Goal: Task Accomplishment & Management: Manage account settings

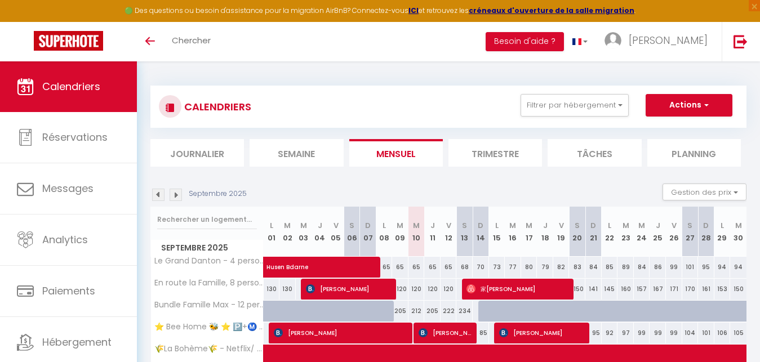
click at [501, 149] on li "Trimestre" at bounding box center [496, 153] width 94 height 28
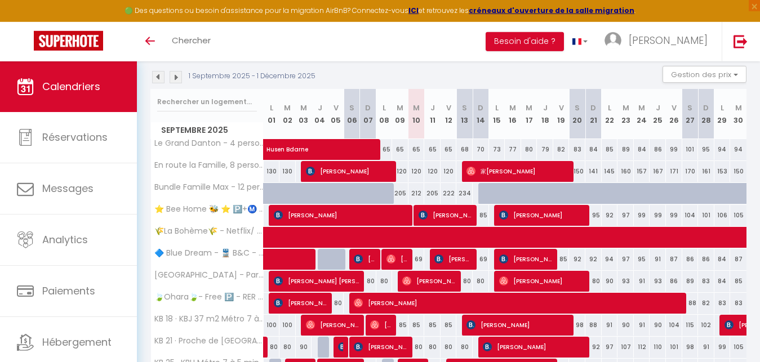
scroll to position [115, 0]
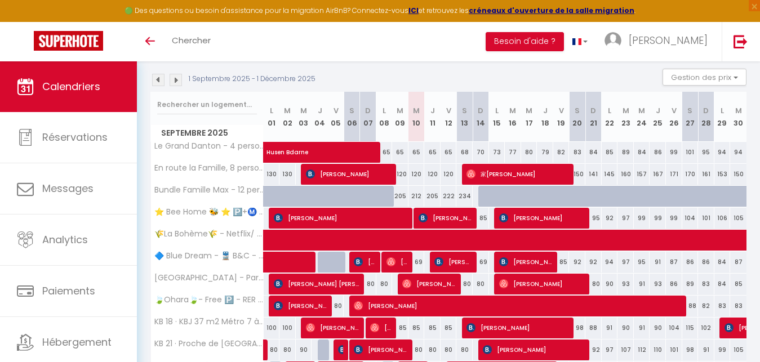
click at [578, 198] on div at bounding box center [583, 202] width 16 height 21
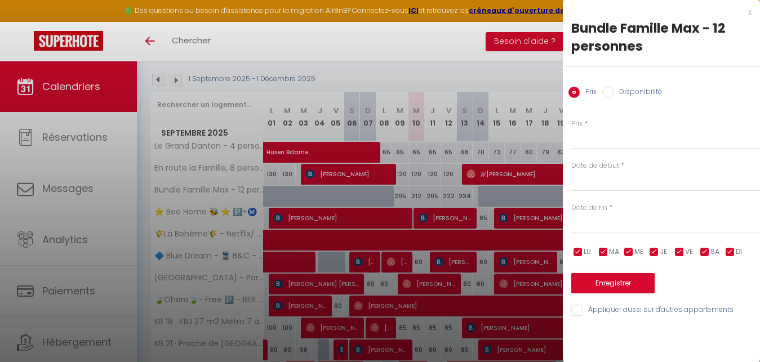
type input "285"
type input "Sam 20 Septembre 2025"
type input "Dim 21 Septembre 2025"
click at [611, 93] on input "Disponibilité" at bounding box center [607, 92] width 11 height 11
radio input "true"
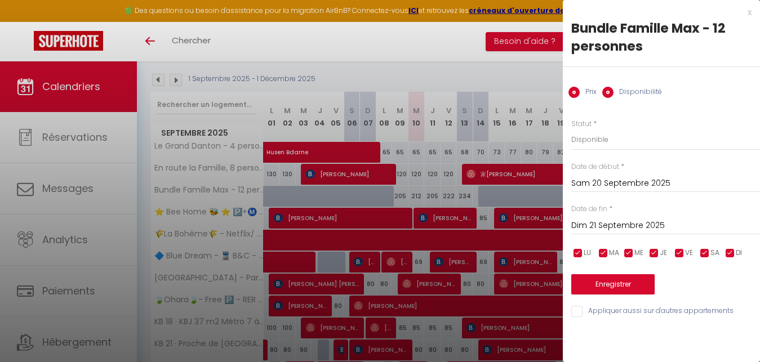
radio input "false"
click at [596, 225] on input "Dim 21 Septembre 2025" at bounding box center [665, 226] width 189 height 15
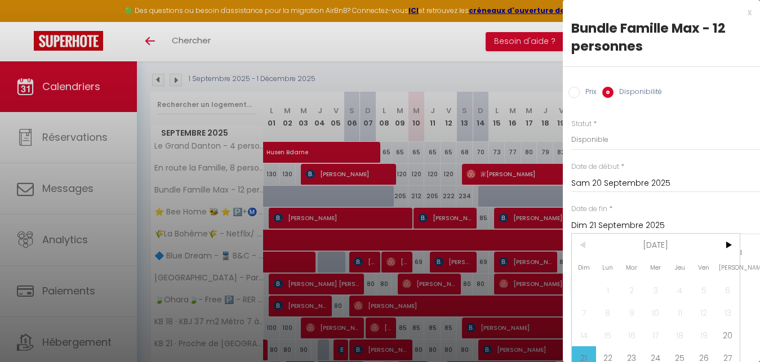
scroll to position [42, 0]
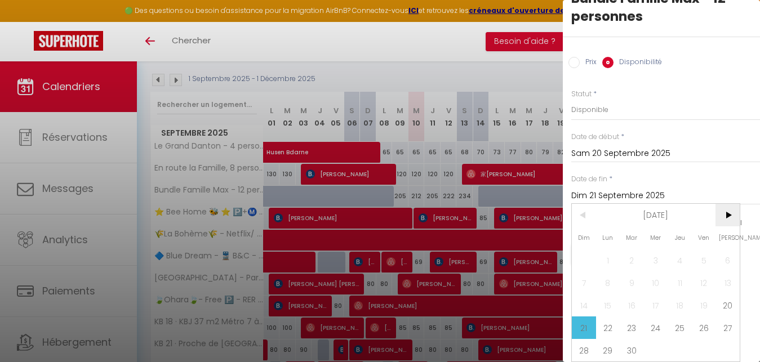
click at [724, 205] on span ">" at bounding box center [728, 215] width 24 height 23
click at [633, 272] on span "7" at bounding box center [632, 283] width 24 height 23
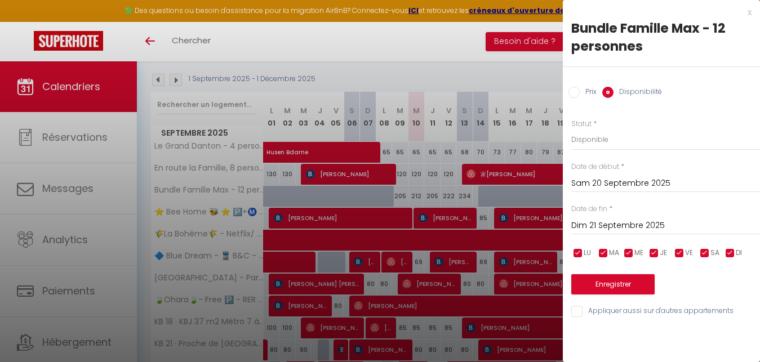
type input "Mar 07 Octobre 2025"
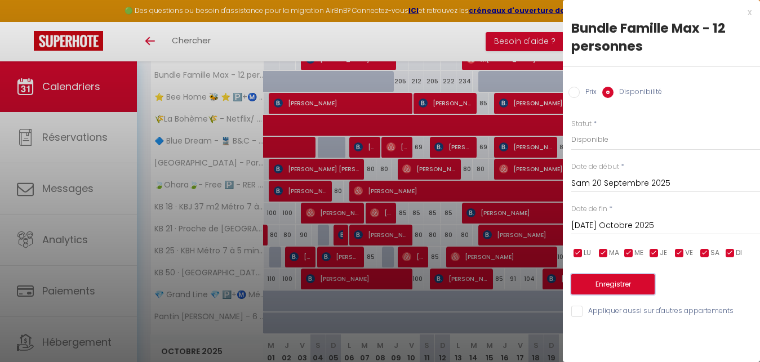
click at [605, 289] on button "Enregistrer" at bounding box center [612, 284] width 83 height 20
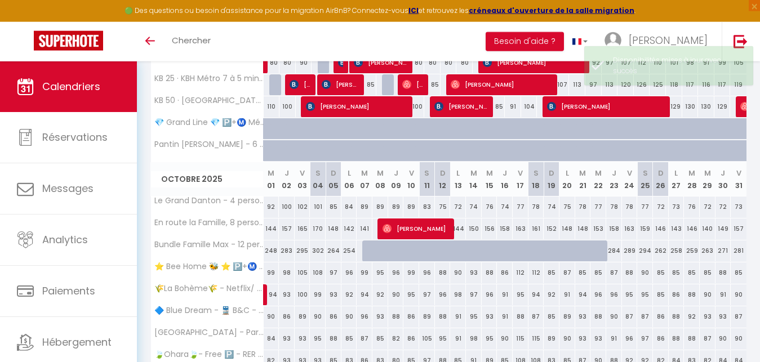
scroll to position [406, 0]
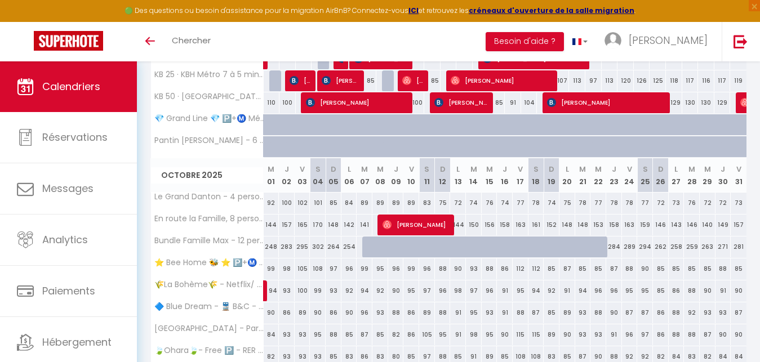
click at [369, 248] on div at bounding box center [370, 247] width 16 height 21
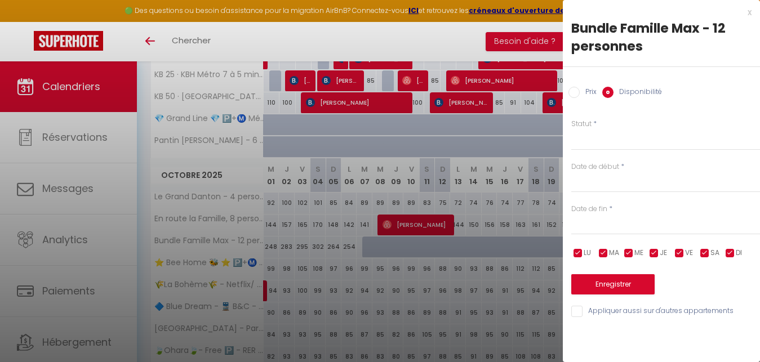
select select "1"
type input "Mar 07 Octobre 2025"
type input "Mer 08 Octobre 2025"
click at [624, 291] on button "Enregistrer" at bounding box center [612, 284] width 83 height 20
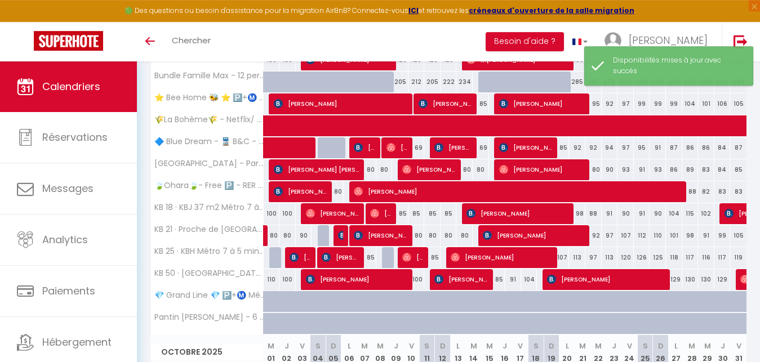
scroll to position [349, 0]
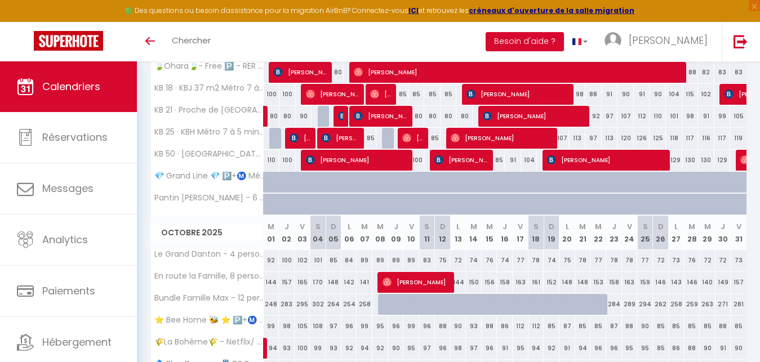
click at [460, 303] on div at bounding box center [464, 310] width 16 height 21
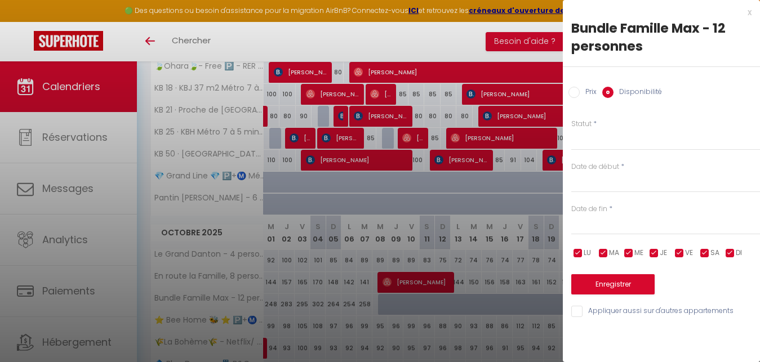
select select "1"
type input "Lun 13 Octobre 2025"
type input "Mar 14 Octobre 2025"
click at [601, 225] on input "Mar 14 Octobre 2025" at bounding box center [665, 226] width 189 height 15
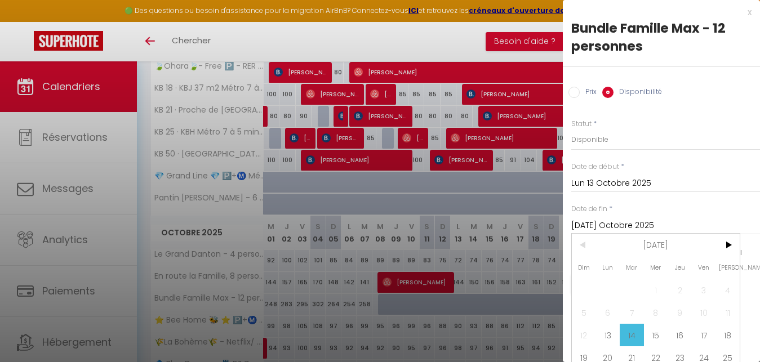
scroll to position [42, 0]
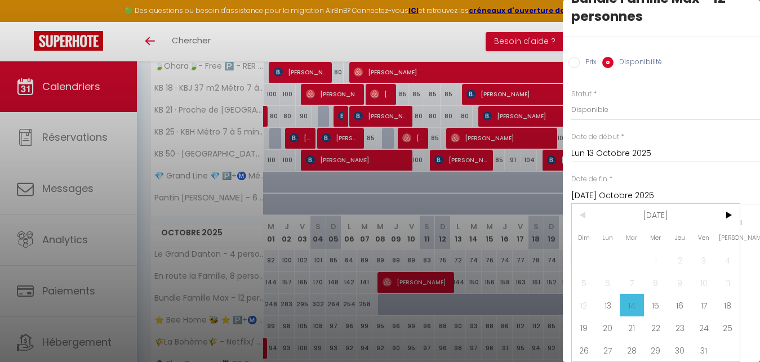
click at [432, 45] on div at bounding box center [380, 181] width 760 height 362
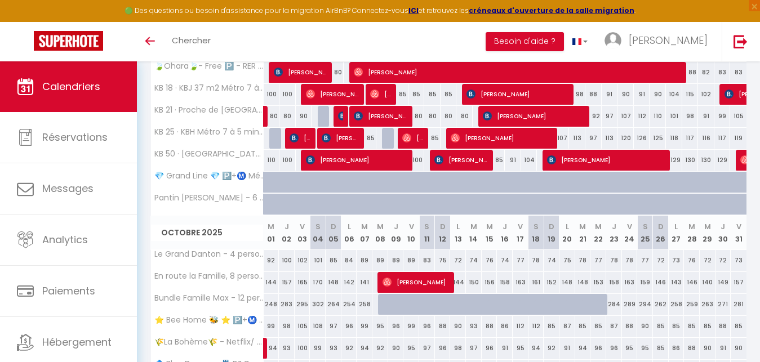
scroll to position [0, 0]
select select
click at [460, 303] on div at bounding box center [464, 310] width 16 height 21
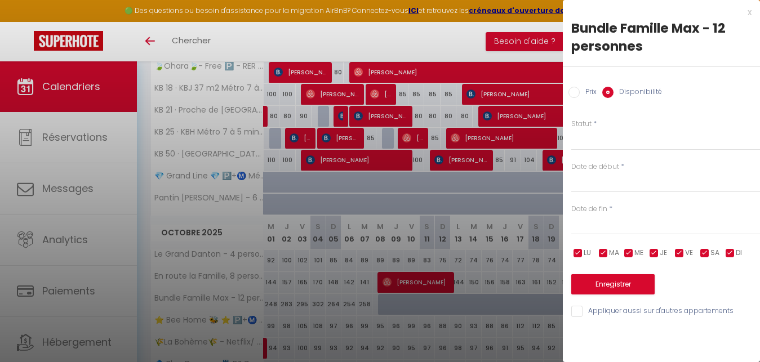
select select "1"
type input "Lun 13 Octobre 2025"
click at [613, 225] on input "Mar 14 Octobre 2025" at bounding box center [665, 226] width 189 height 15
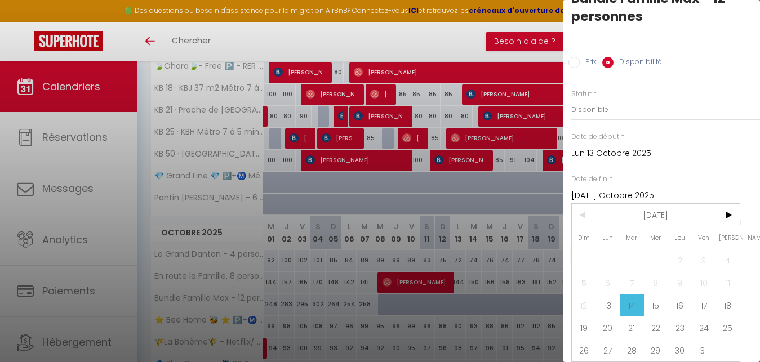
scroll to position [42, 0]
click at [725, 318] on span "25" at bounding box center [728, 328] width 24 height 23
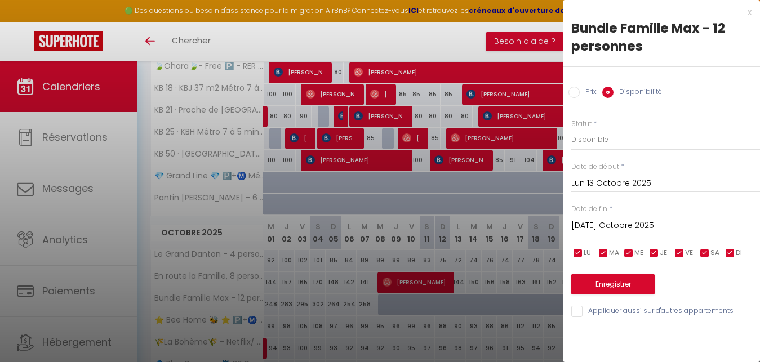
type input "Sam 25 Octobre 2025"
click at [618, 287] on button "Enregistrer" at bounding box center [612, 284] width 83 height 20
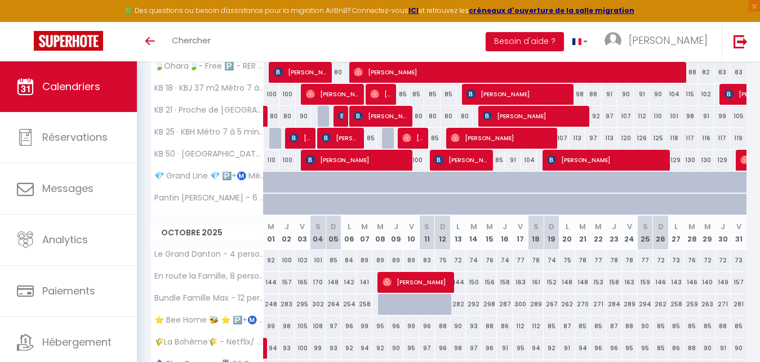
scroll to position [521, 0]
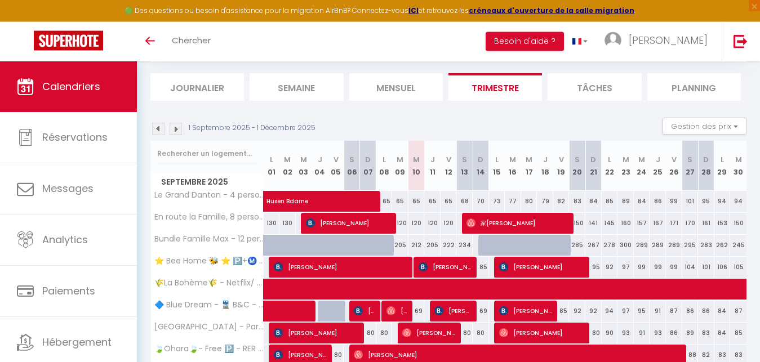
scroll to position [61, 0]
